Goal: Task Accomplishment & Management: Complete application form

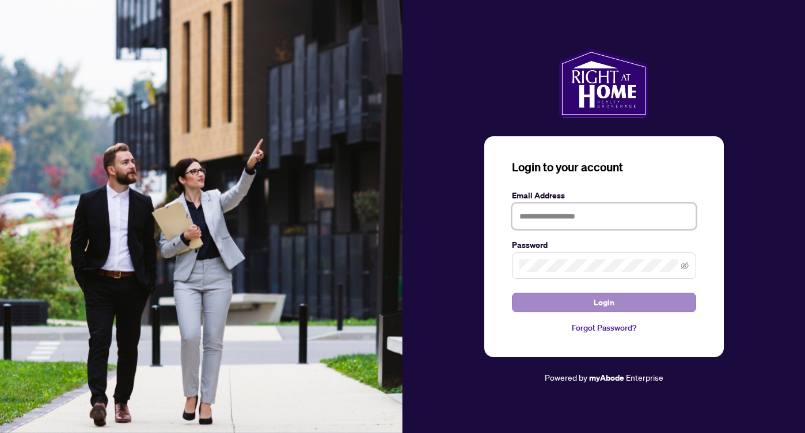
type input "**********"
click at [601, 300] on span "Login" at bounding box center [603, 303] width 21 height 18
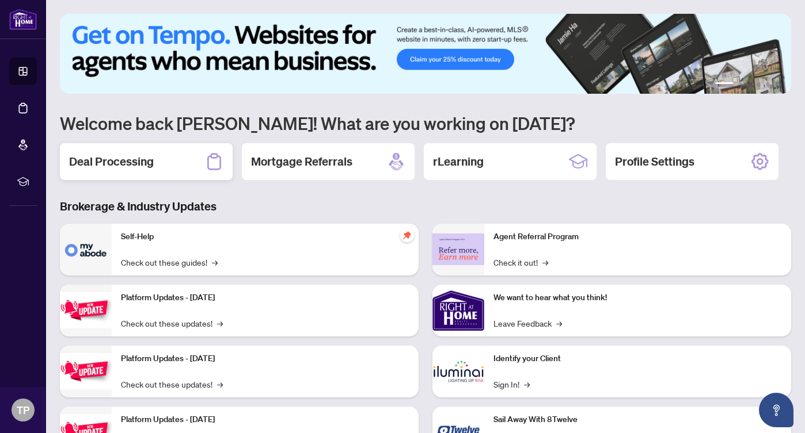
click at [145, 150] on div "Deal Processing" at bounding box center [146, 161] width 173 height 37
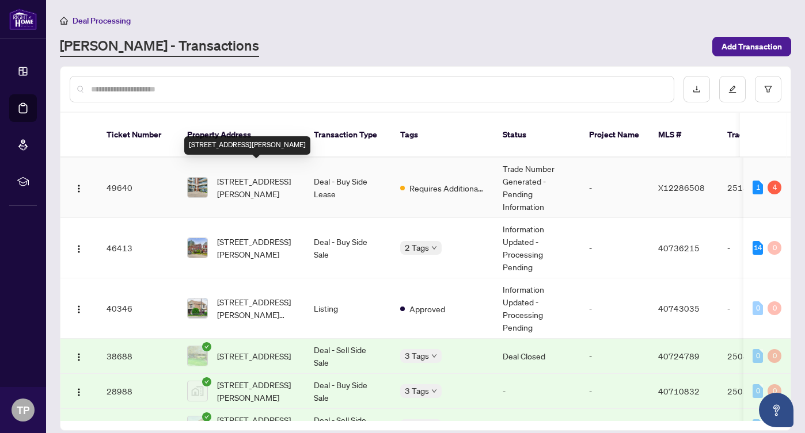
click at [226, 175] on span "[STREET_ADDRESS][PERSON_NAME]" at bounding box center [256, 187] width 78 height 25
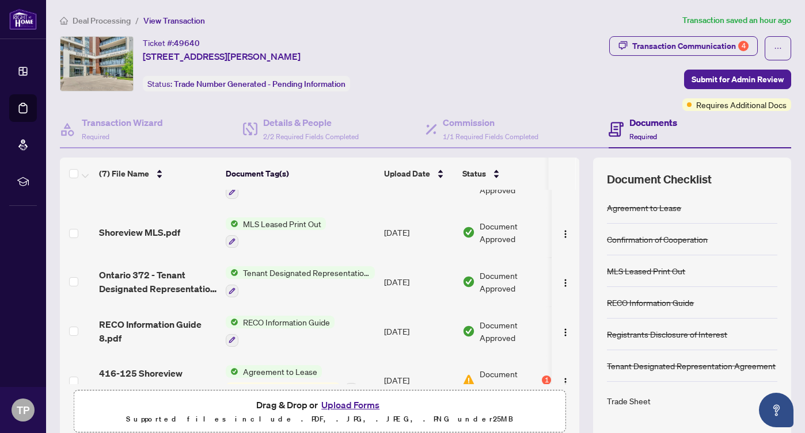
scroll to position [148, 0]
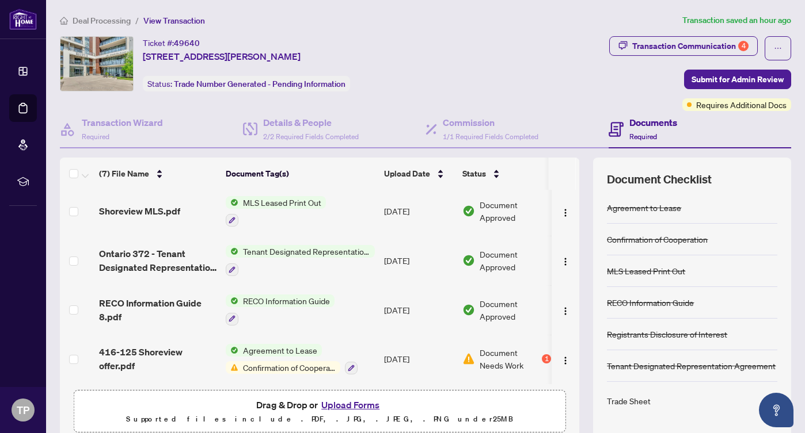
click at [274, 363] on span "Confirmation of Cooperation" at bounding box center [289, 367] width 102 height 13
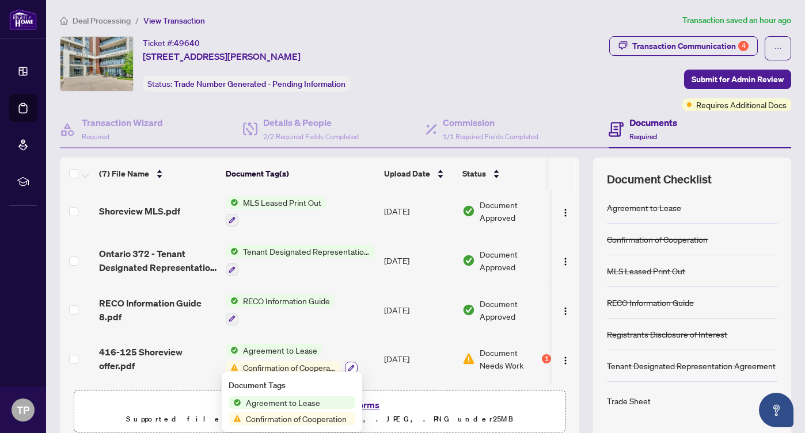
click at [352, 365] on icon "button" at bounding box center [351, 368] width 6 height 6
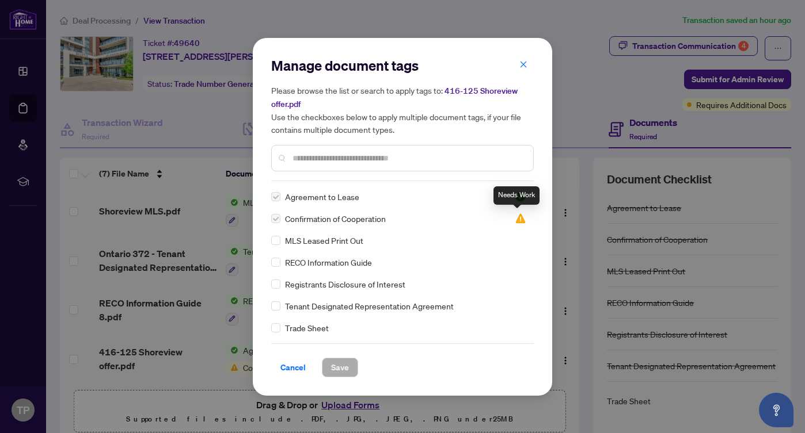
click at [516, 218] on img at bounding box center [521, 219] width 12 height 12
click at [517, 197] on div "Needs Work" at bounding box center [516, 195] width 46 height 18
click at [297, 367] on span "Cancel" at bounding box center [292, 368] width 25 height 18
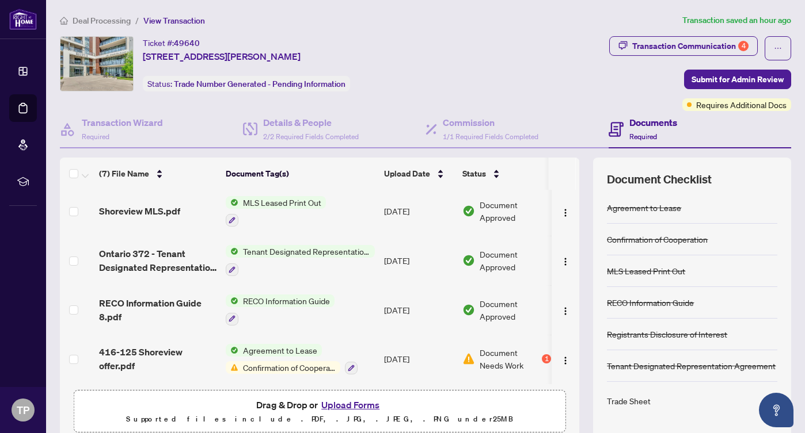
scroll to position [48, 0]
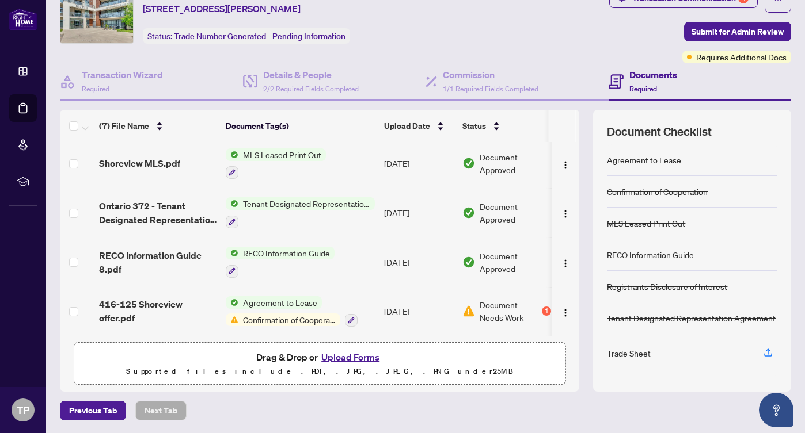
click at [498, 304] on span "Document Needs Work" at bounding box center [509, 311] width 60 height 25
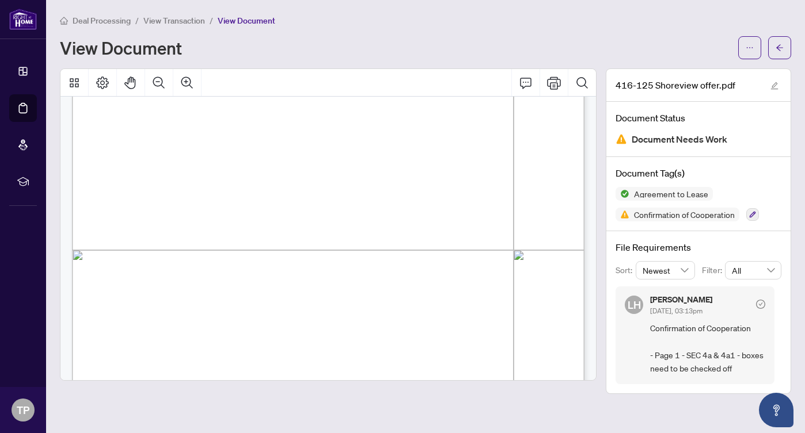
scroll to position [300, 0]
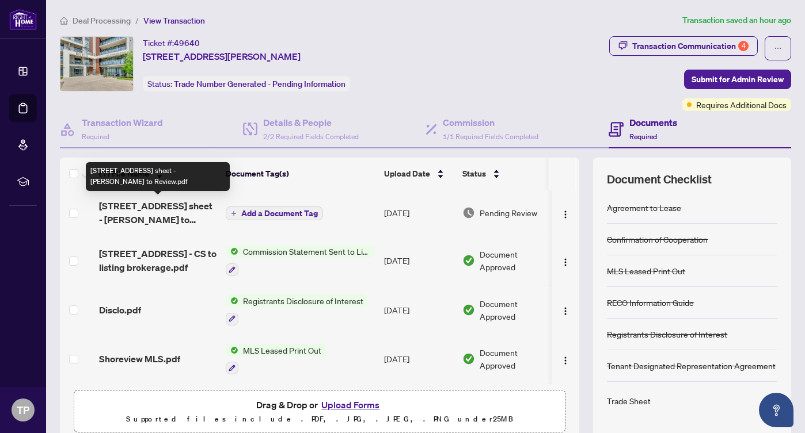
click at [178, 207] on span "[STREET_ADDRESS] sheet - [PERSON_NAME] to Review.pdf" at bounding box center [157, 213] width 117 height 28
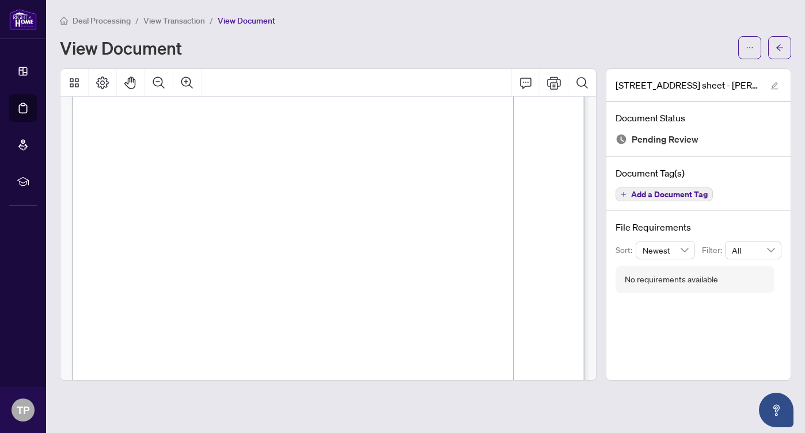
scroll to position [163, 0]
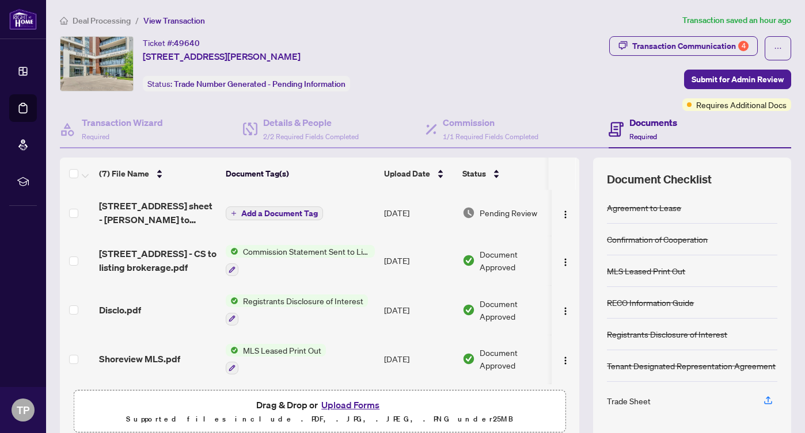
scroll to position [148, 0]
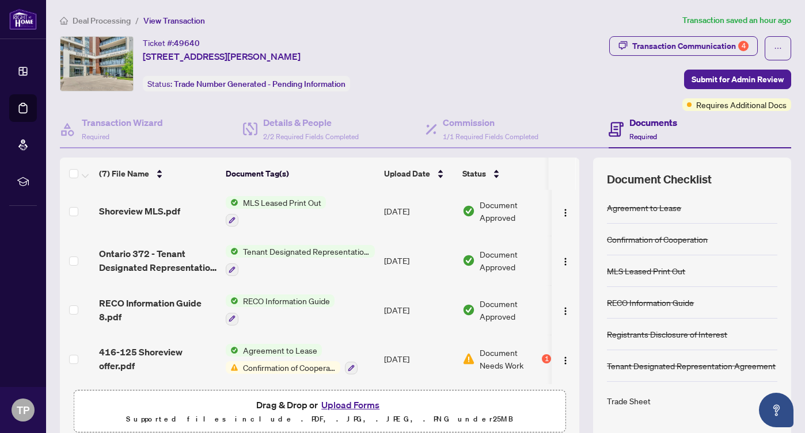
click at [256, 361] on span "Confirmation of Cooperation" at bounding box center [289, 367] width 102 height 13
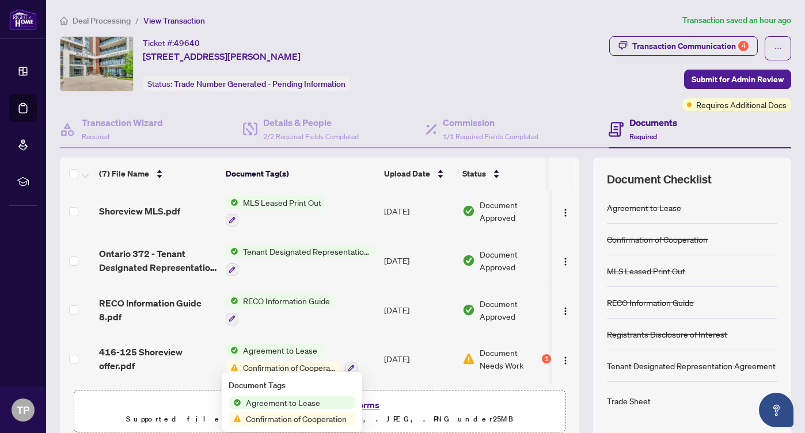
click at [264, 421] on span "Confirmation of Cooperation" at bounding box center [296, 419] width 110 height 13
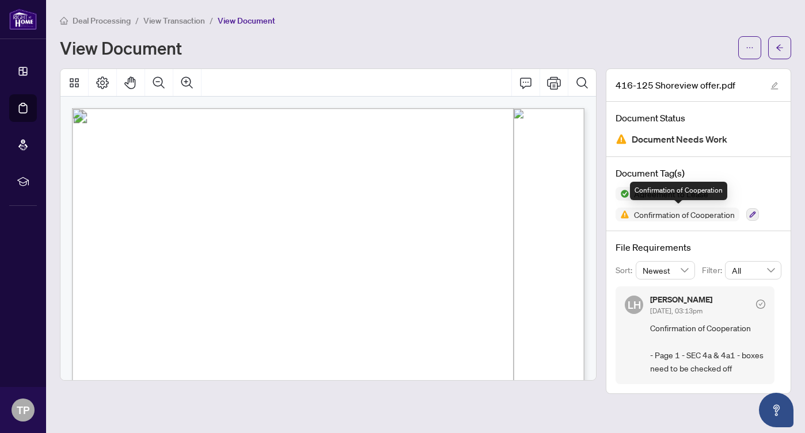
click at [660, 215] on span "Confirmation of Cooperation" at bounding box center [684, 215] width 110 height 8
click at [751, 214] on icon "button" at bounding box center [752, 214] width 7 height 7
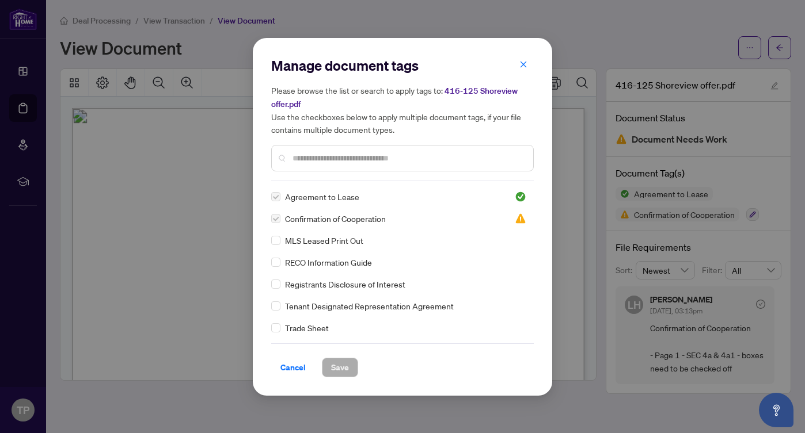
click at [311, 219] on span "Confirmation of Cooperation" at bounding box center [335, 218] width 101 height 13
click at [517, 216] on img at bounding box center [521, 219] width 12 height 12
click at [287, 368] on span "Cancel" at bounding box center [292, 368] width 25 height 18
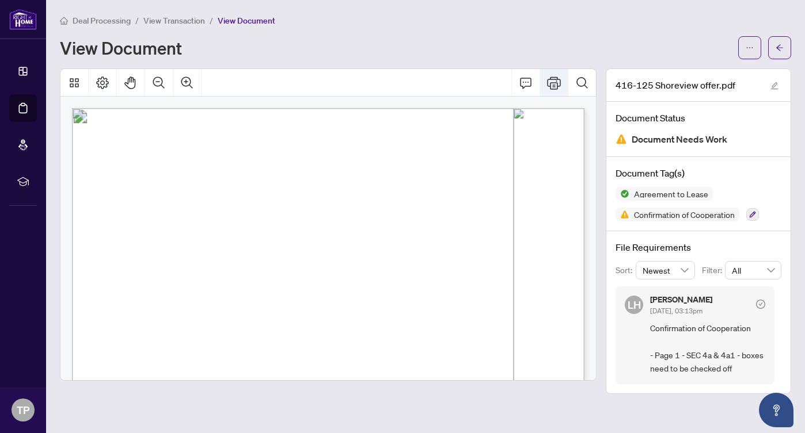
click at [555, 79] on icon "Print" at bounding box center [554, 83] width 14 height 14
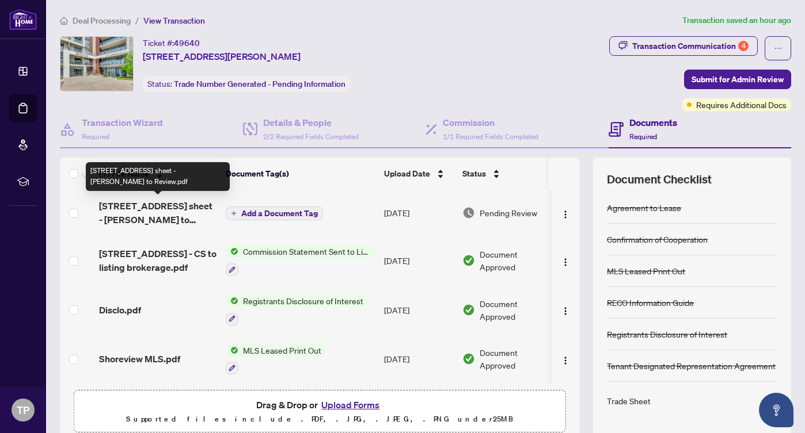
click at [163, 213] on span "[STREET_ADDRESS] sheet - [PERSON_NAME] to Review.pdf" at bounding box center [157, 213] width 117 height 28
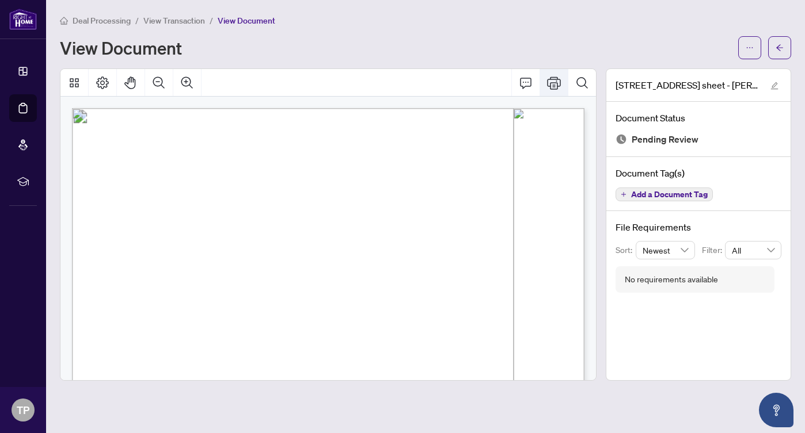
click at [550, 85] on icon "Print" at bounding box center [554, 83] width 14 height 13
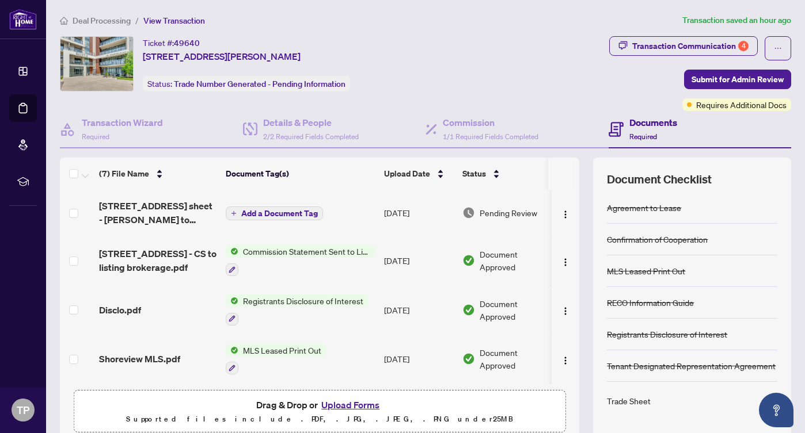
click at [292, 210] on span "Add a Document Tag" at bounding box center [279, 214] width 77 height 8
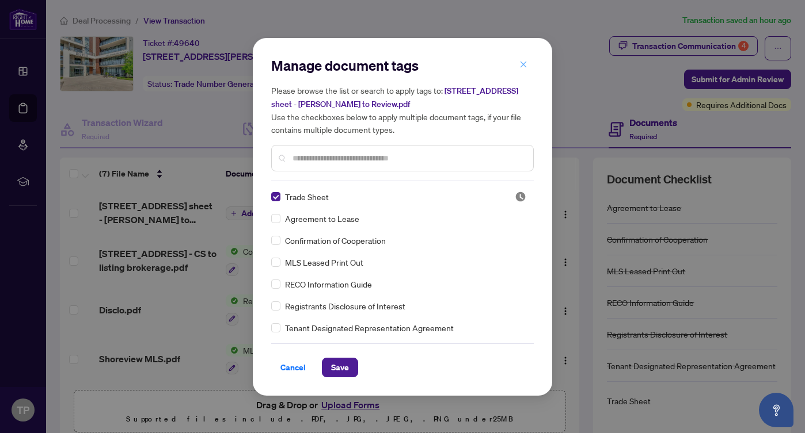
click at [525, 66] on icon "close" at bounding box center [523, 64] width 8 height 8
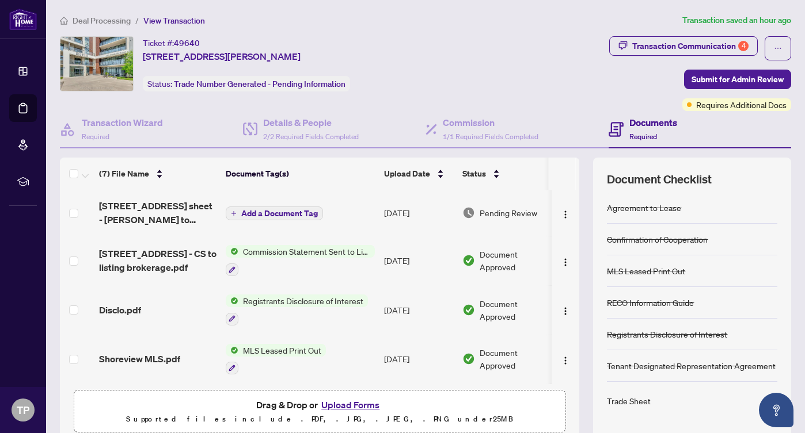
click at [348, 405] on button "Upload Forms" at bounding box center [350, 405] width 65 height 15
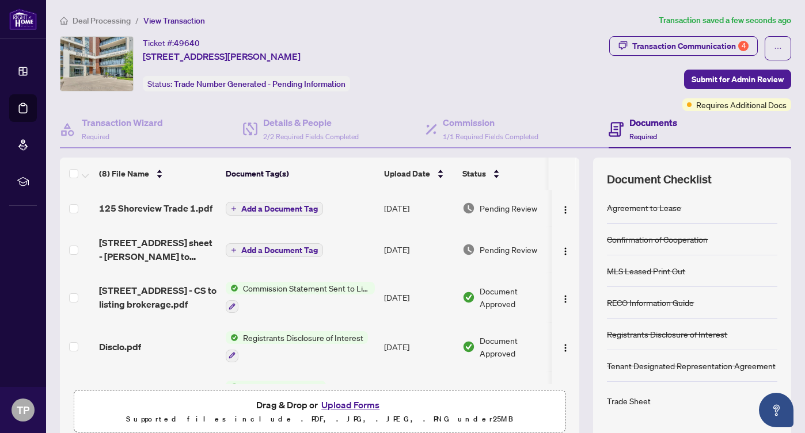
scroll to position [185, 0]
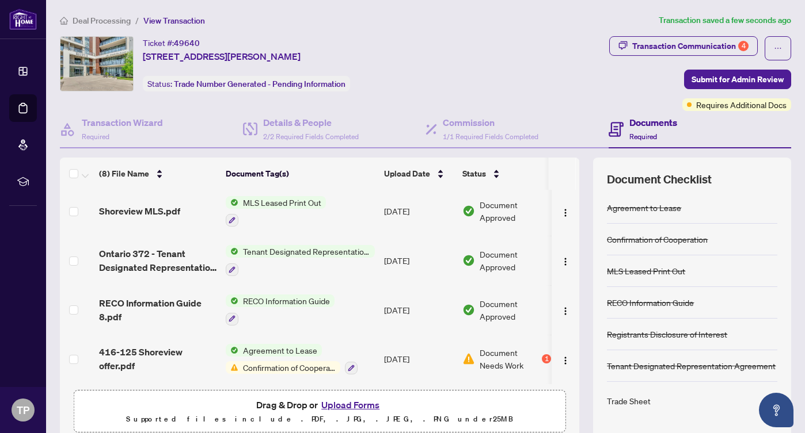
click at [349, 406] on button "Upload Forms" at bounding box center [350, 405] width 65 height 15
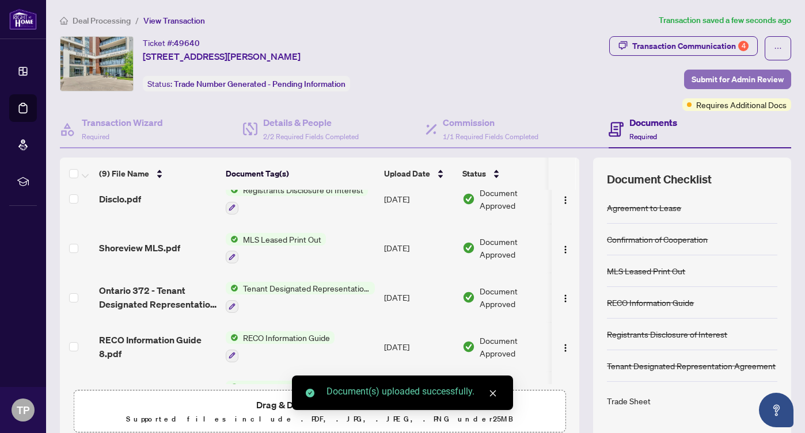
click at [748, 77] on span "Submit for Admin Review" at bounding box center [737, 79] width 92 height 18
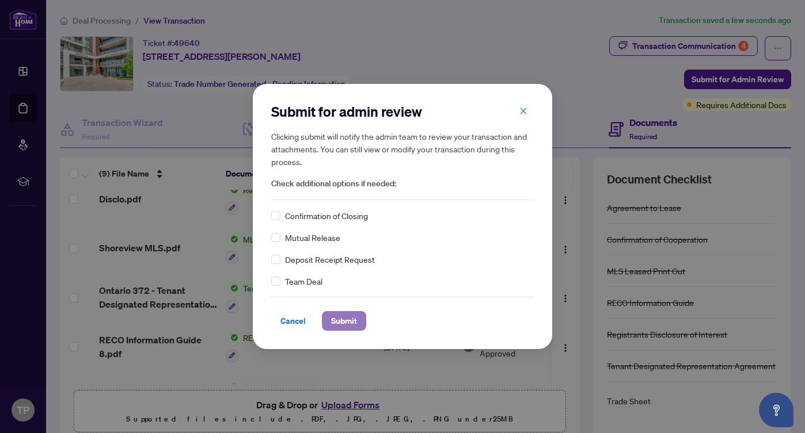
click at [340, 317] on span "Submit" at bounding box center [344, 321] width 26 height 18
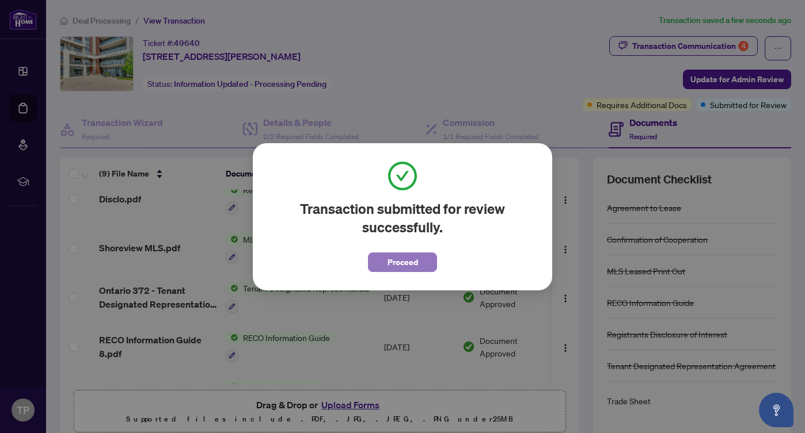
click at [412, 264] on span "Proceed" at bounding box center [402, 262] width 31 height 18
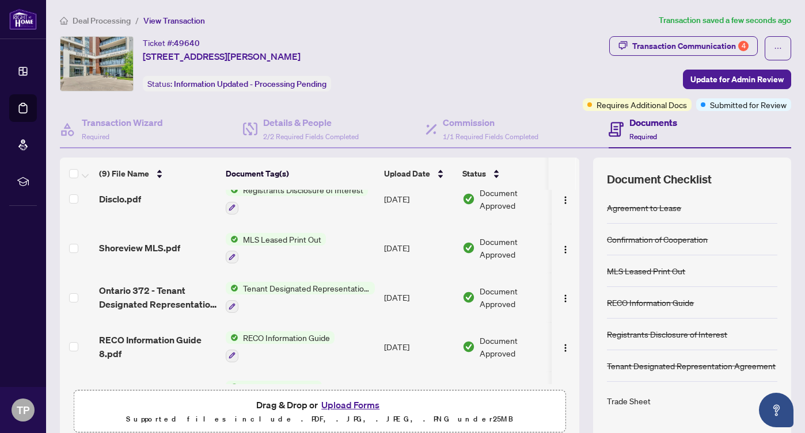
scroll to position [0, 0]
